Goal: Register for event/course

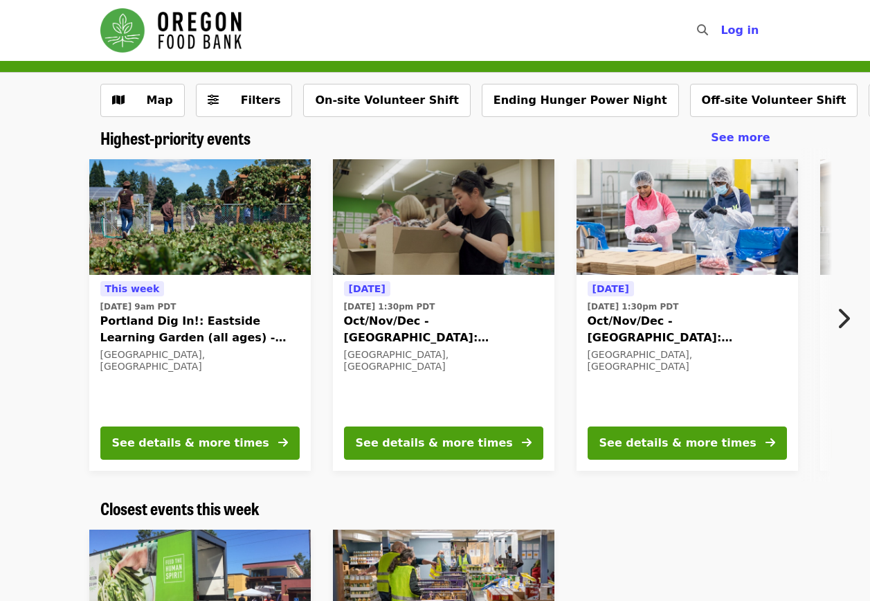
click at [839, 316] on icon "chevron-right icon" at bounding box center [843, 318] width 14 height 26
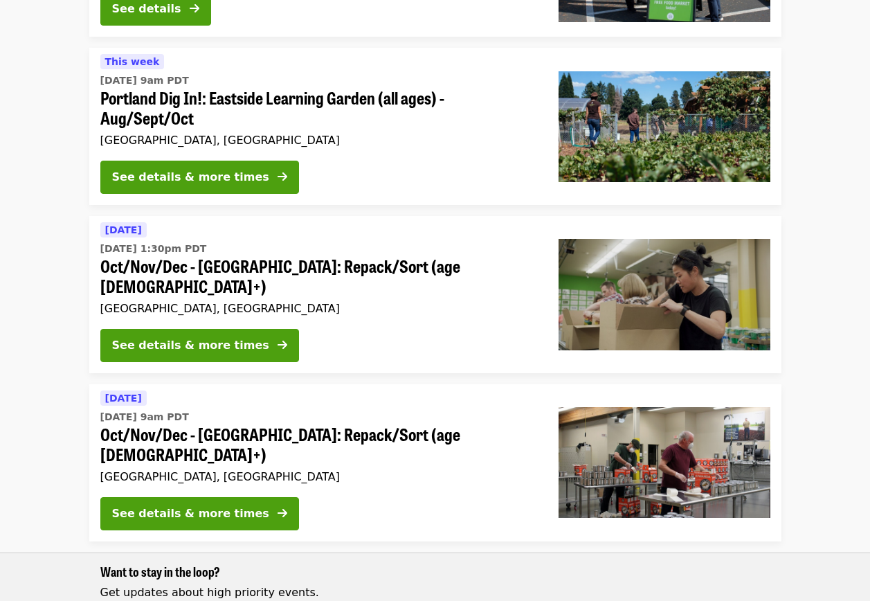
scroll to position [1730, 0]
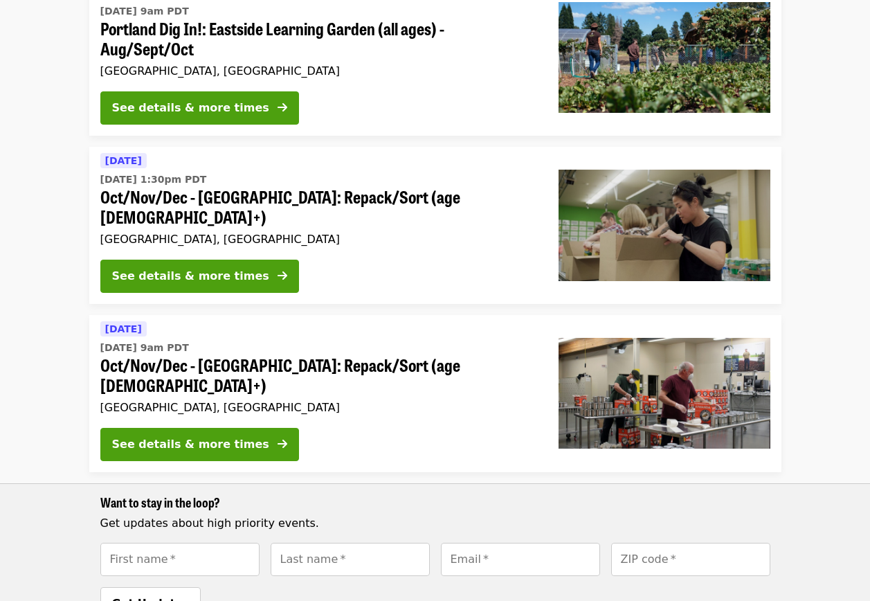
click at [275, 191] on span "Oct/Nov/Dec - [GEOGRAPHIC_DATA]: Repack/Sort (age [DEMOGRAPHIC_DATA]+)" at bounding box center [318, 207] width 436 height 40
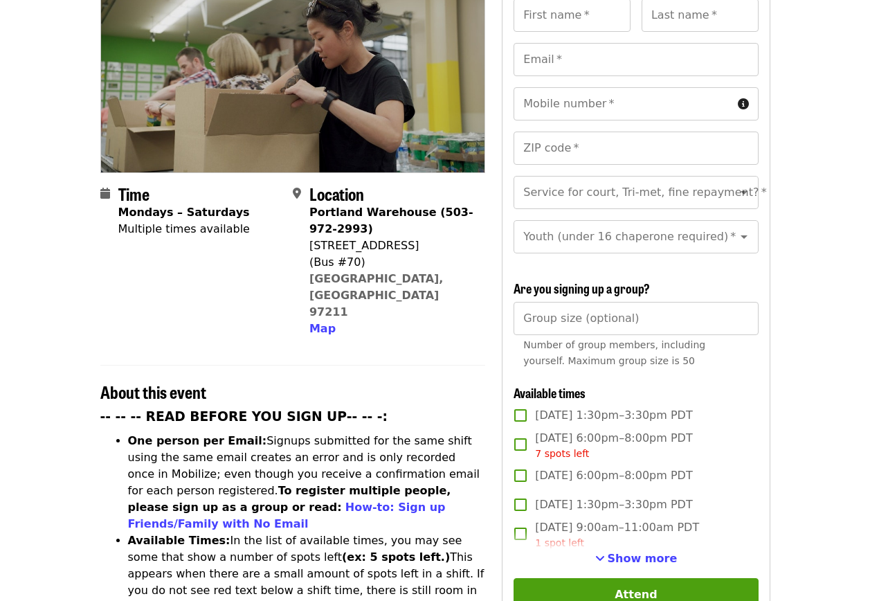
scroll to position [277, 0]
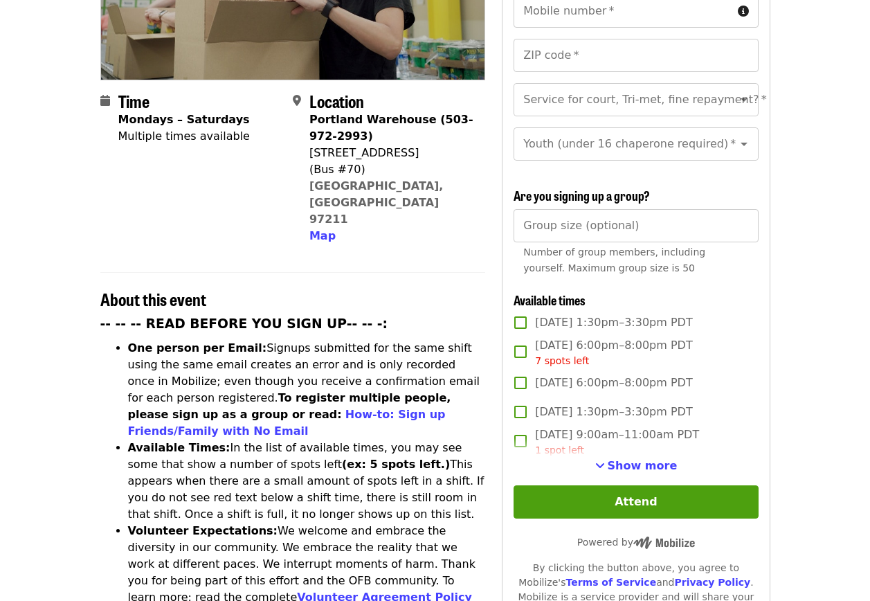
click at [634, 453] on div "1 spot left" at bounding box center [617, 450] width 164 height 15
click at [633, 459] on span "Show more" at bounding box center [643, 465] width 70 height 13
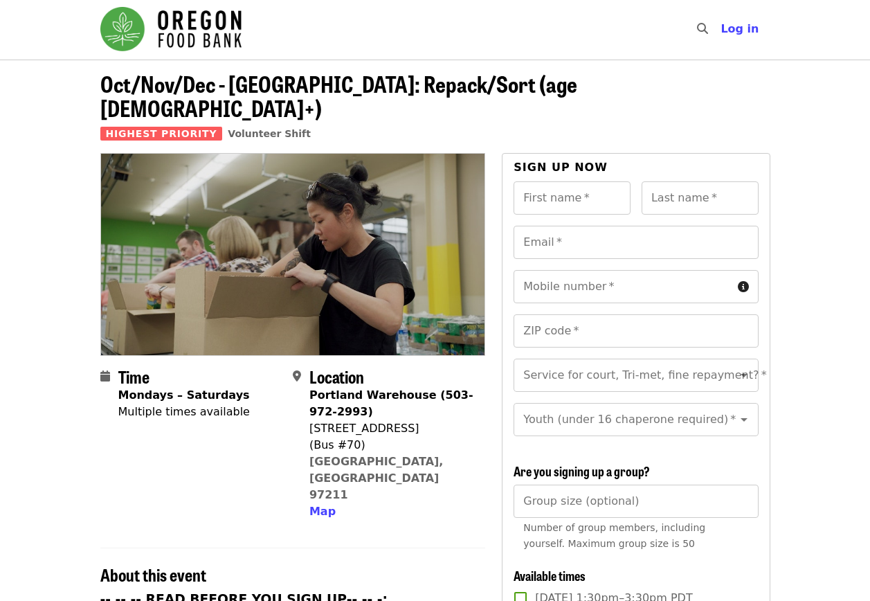
scroll to position [0, 0]
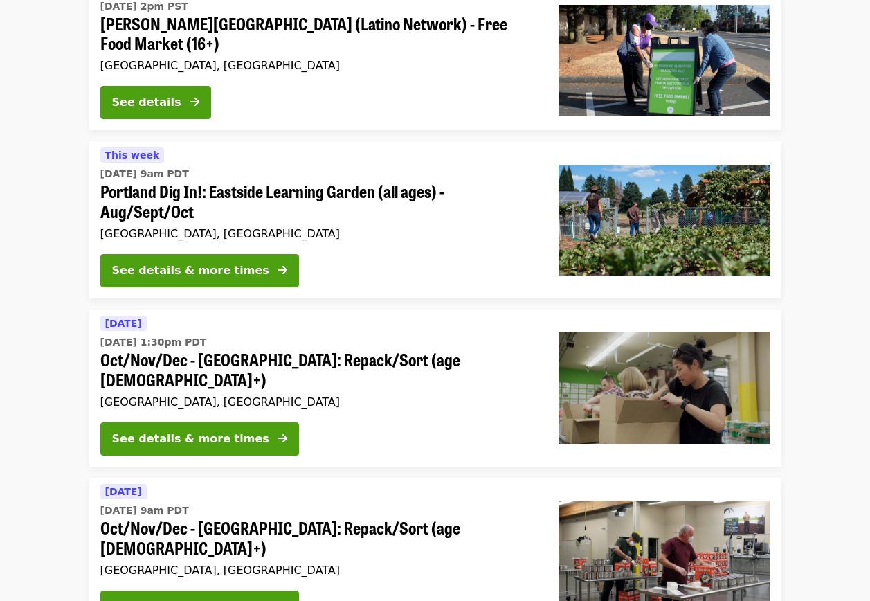
scroll to position [1636, 0]
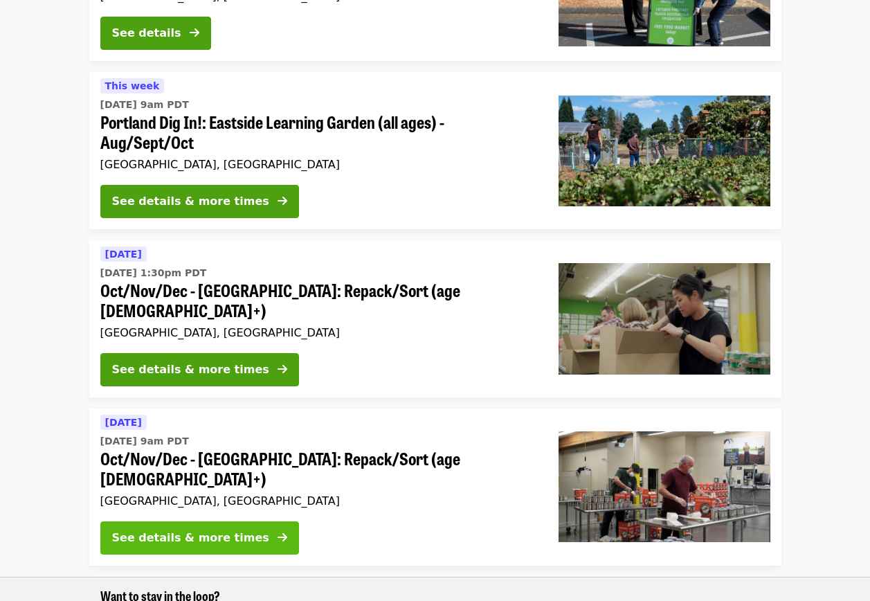
click at [156, 529] on div "See details & more times" at bounding box center [190, 537] width 157 height 17
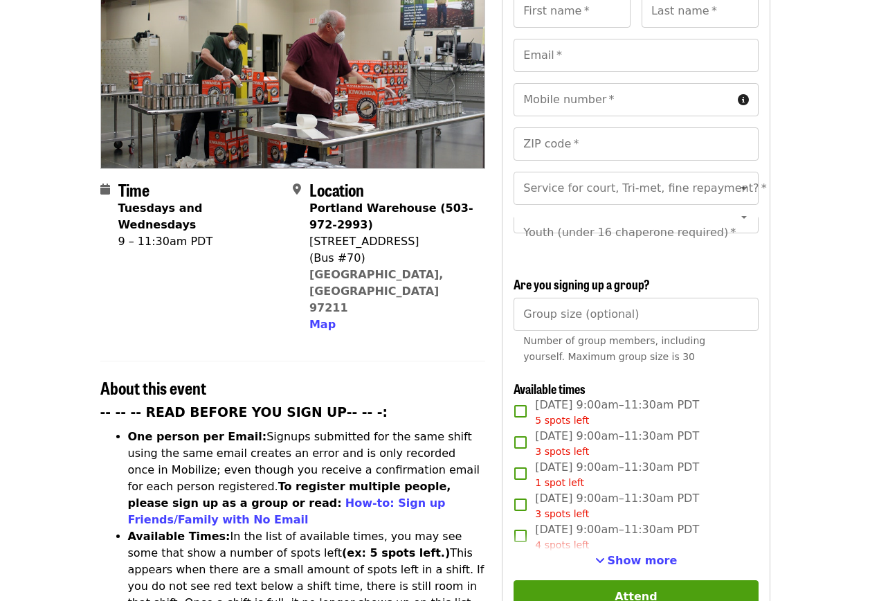
scroll to position [208, 0]
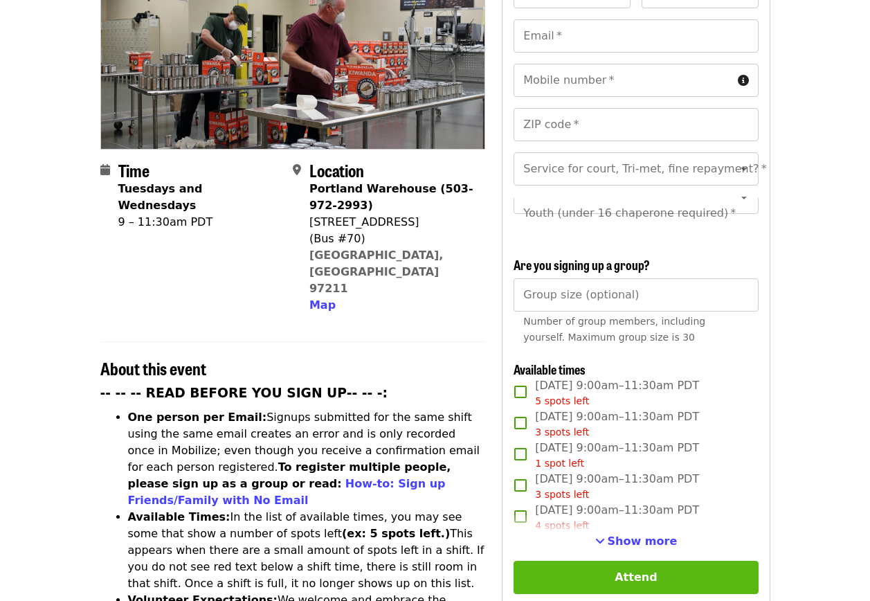
click at [556, 585] on button "Attend" at bounding box center [635, 576] width 244 height 33
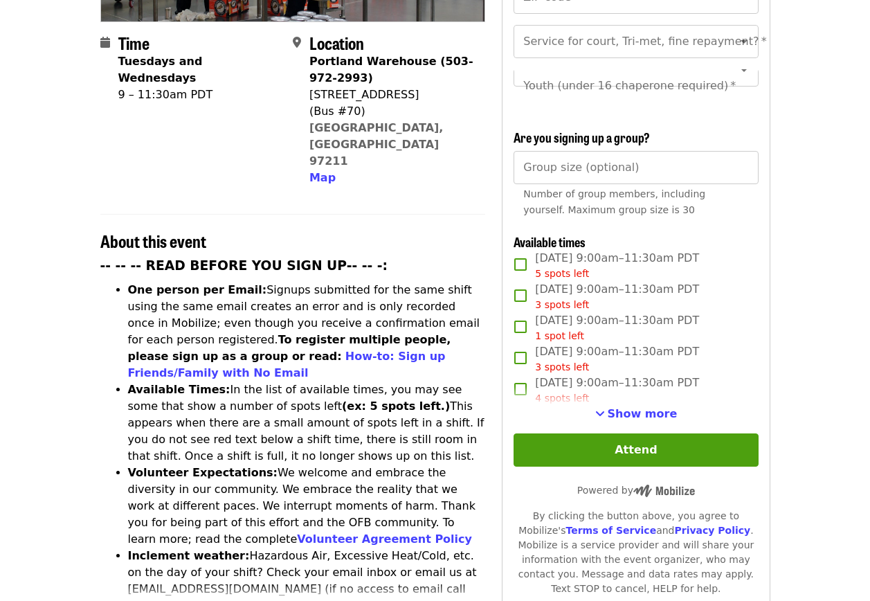
scroll to position [366, 0]
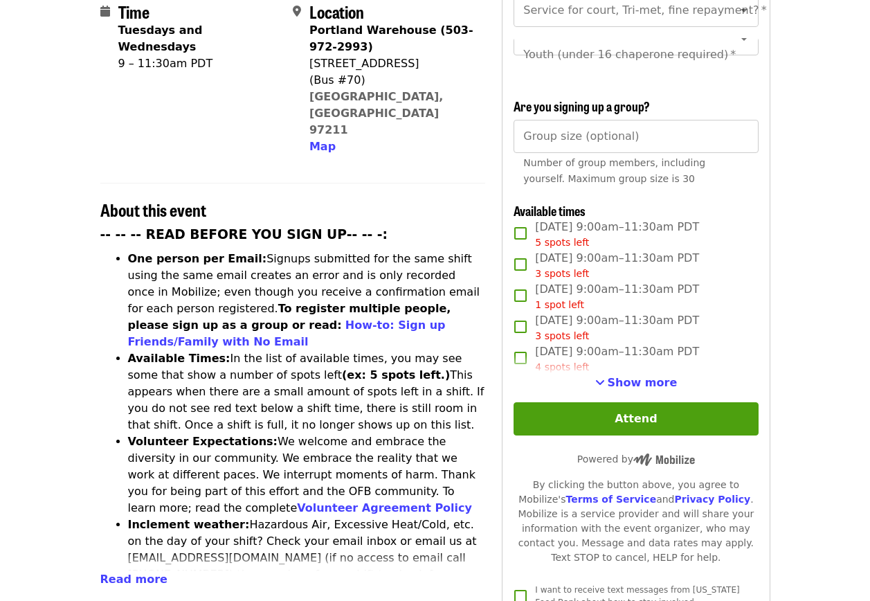
click at [633, 369] on div "4 spots left" at bounding box center [617, 367] width 164 height 15
click at [628, 376] on span "Show more" at bounding box center [643, 382] width 70 height 13
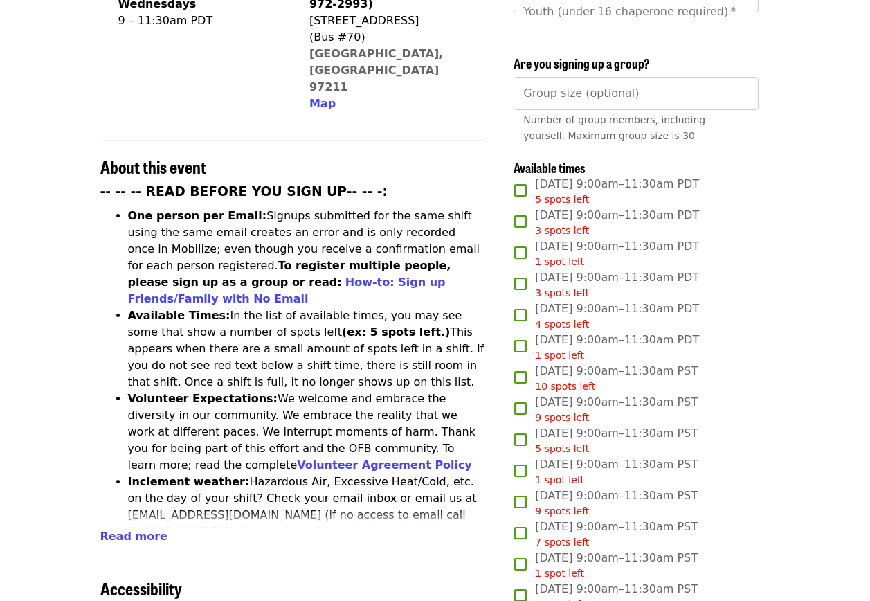
scroll to position [415, 0]
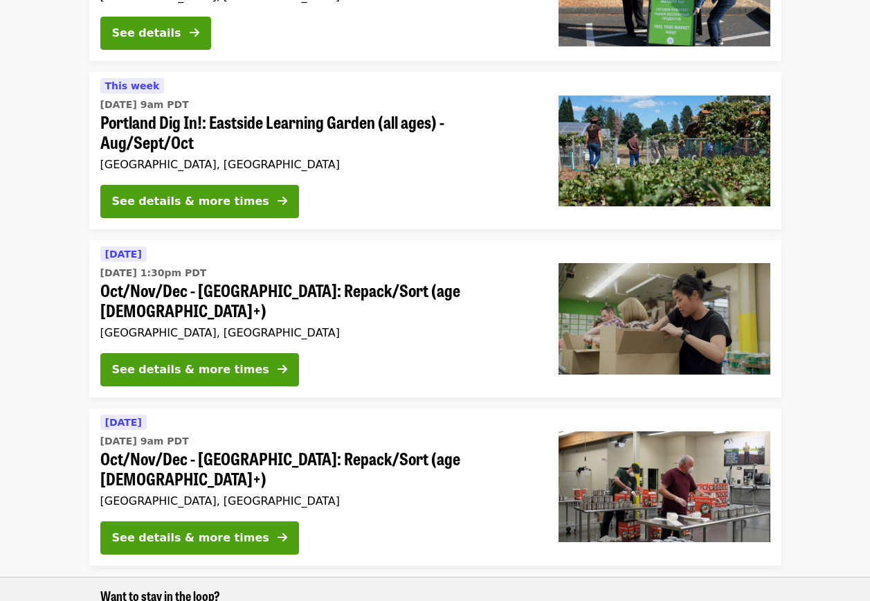
scroll to position [1266, 0]
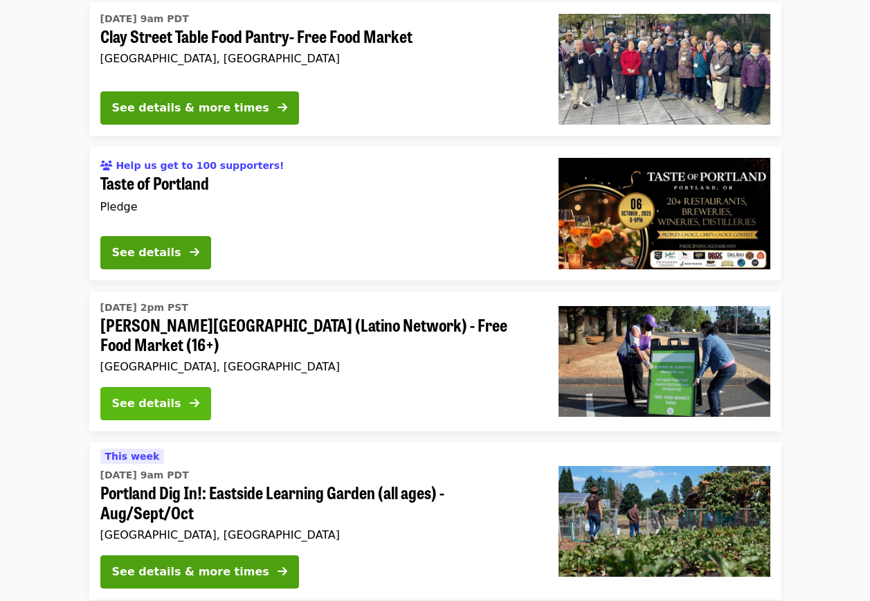
click at [168, 417] on button "See details" at bounding box center [155, 403] width 111 height 33
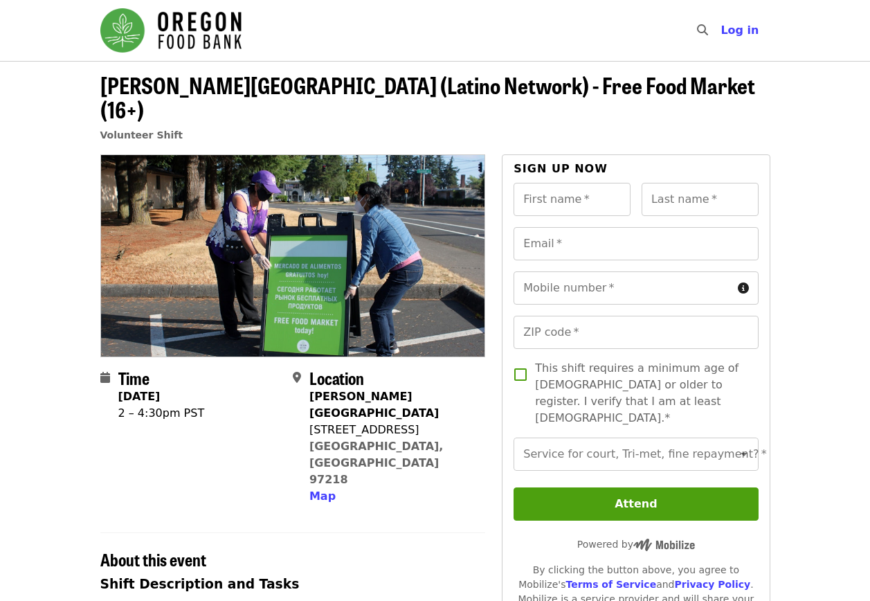
scroll to position [1266, 0]
